Goal: Entertainment & Leisure: Consume media (video, audio)

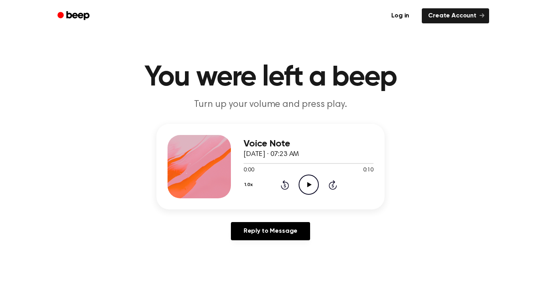
click at [310, 184] on icon "Play Audio" at bounding box center [309, 185] width 20 height 20
click at [313, 177] on icon "Play Audio" at bounding box center [309, 185] width 20 height 20
click at [316, 177] on icon "Play Audio" at bounding box center [309, 185] width 20 height 20
click at [300, 186] on icon "Play Audio" at bounding box center [309, 185] width 20 height 20
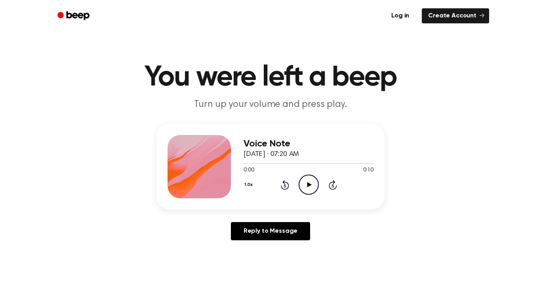
click at [298, 181] on div "1.0x Rewind 5 seconds Play Audio Skip 5 seconds" at bounding box center [309, 185] width 130 height 20
click at [300, 182] on icon "Play Audio" at bounding box center [309, 185] width 20 height 20
click at [310, 181] on icon "Play Audio" at bounding box center [309, 185] width 20 height 20
click at [317, 189] on circle at bounding box center [308, 184] width 19 height 19
click at [301, 184] on icon "Play Audio" at bounding box center [309, 185] width 20 height 20
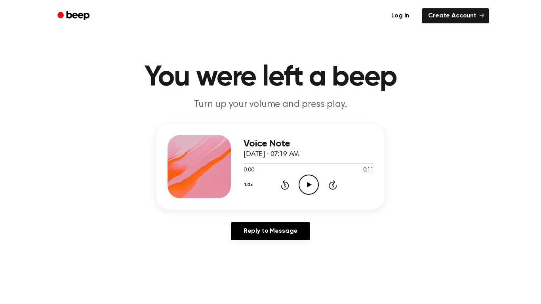
click at [308, 176] on icon "Play Audio" at bounding box center [309, 185] width 20 height 20
click at [307, 190] on icon "Play Audio" at bounding box center [309, 185] width 20 height 20
click at [251, 162] on div at bounding box center [309, 163] width 130 height 6
click at [313, 190] on icon "Play Audio" at bounding box center [309, 185] width 20 height 20
click at [303, 171] on div "0:00 0:10" at bounding box center [309, 170] width 130 height 8
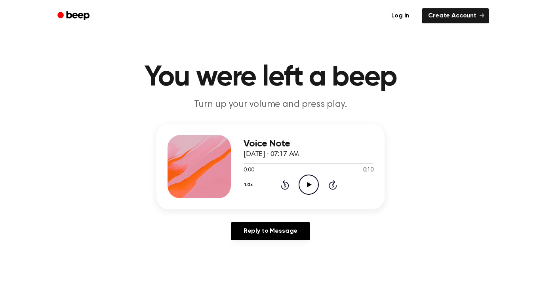
click at [305, 176] on circle at bounding box center [308, 184] width 19 height 19
click at [310, 180] on icon "Play Audio" at bounding box center [309, 185] width 20 height 20
click at [309, 181] on icon "Play Audio" at bounding box center [309, 185] width 20 height 20
click at [310, 184] on icon at bounding box center [309, 184] width 4 height 5
